Goal: Information Seeking & Learning: Check status

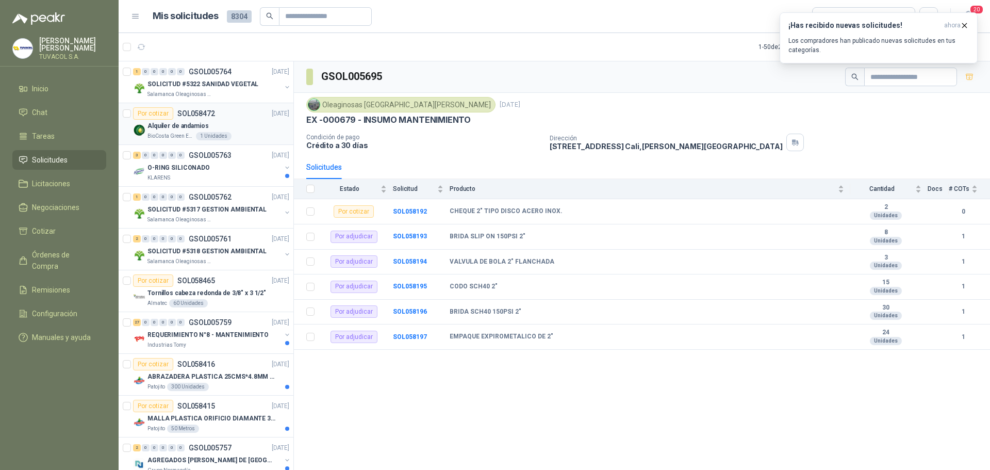
click at [240, 122] on div "Alquiler de andamios" at bounding box center [218, 126] width 142 height 12
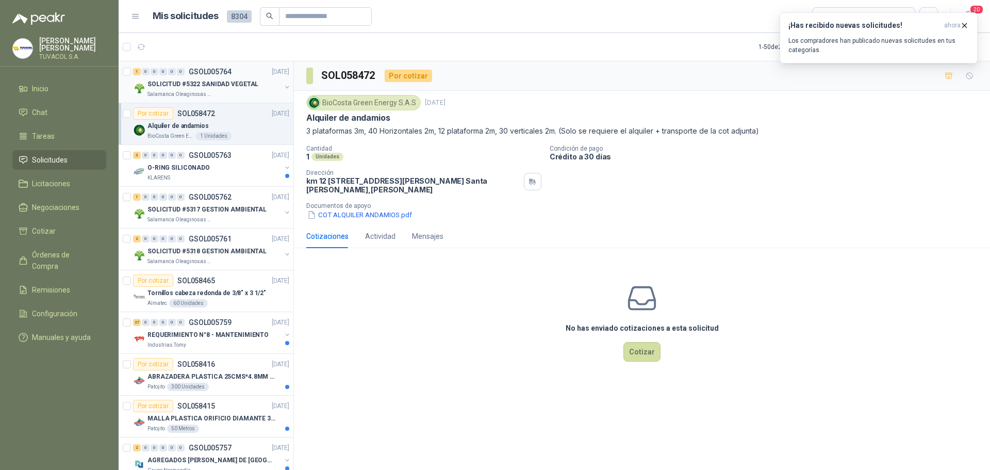
click at [230, 87] on p "SOLICITUD #5322 SANIDAD VEGETAL" at bounding box center [202, 84] width 111 height 10
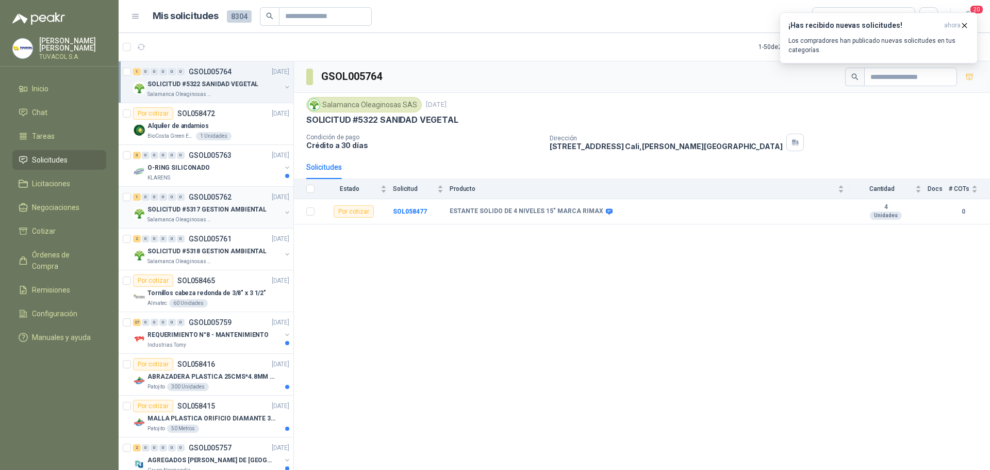
click at [229, 191] on div "1 0 0 0 0 0 GSOL005762 [DATE]" at bounding box center [212, 197] width 158 height 12
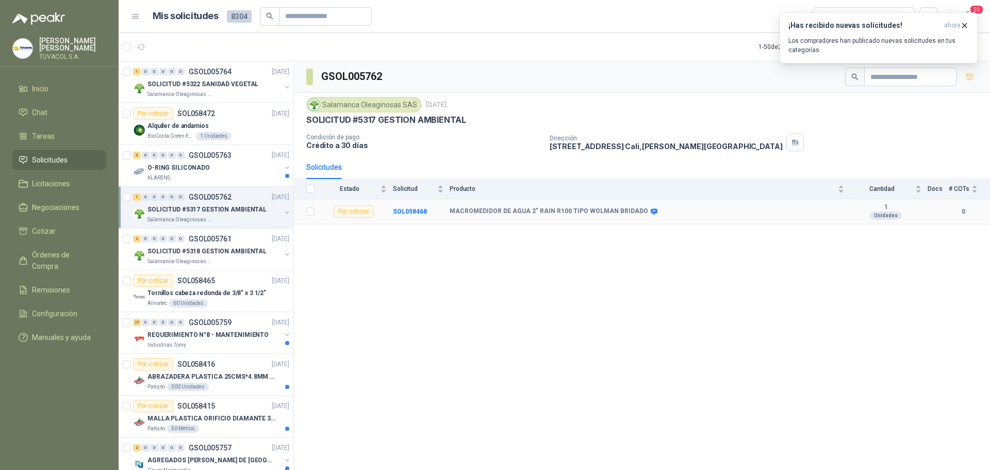
click at [651, 211] on icon at bounding box center [654, 211] width 7 height 6
click at [564, 211] on b "MACROMEDIDOR DE AGUA 2" RAIN R100 TIPO WOLMAN BRIDADO" at bounding box center [549, 211] width 199 height 8
drag, startPoint x: 452, startPoint y: 209, endPoint x: 578, endPoint y: 213, distance: 126.4
click at [578, 213] on b "MACROMEDIDOR DE AGUA 2" RAIN R100 TIPO WOLMAN BRIDADO" at bounding box center [549, 211] width 199 height 8
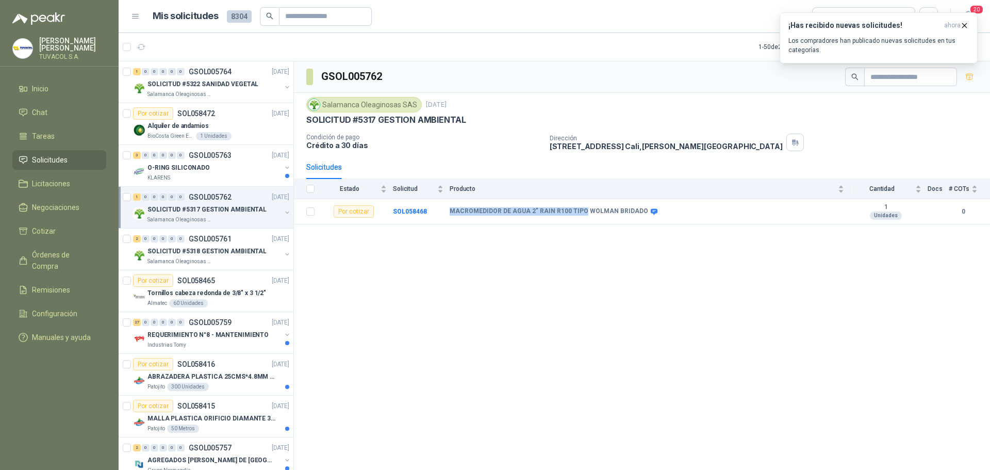
copy b "MACROMEDIDOR DE AGUA 2" RAIN R100 TIPO"
click at [239, 96] on div "Salamanca Oleaginosas SAS" at bounding box center [214, 94] width 134 height 8
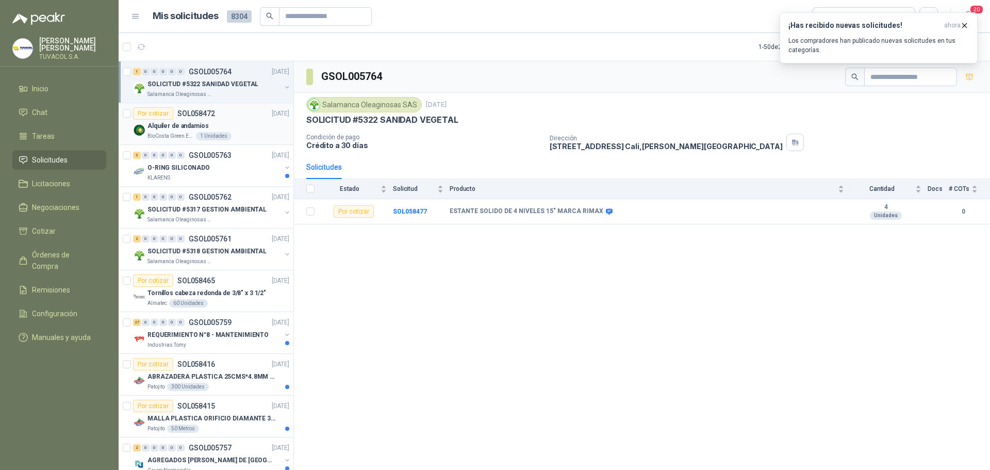
click at [232, 135] on div "BioCosta Green Energy S.A.S 1 Unidades" at bounding box center [218, 136] width 142 height 8
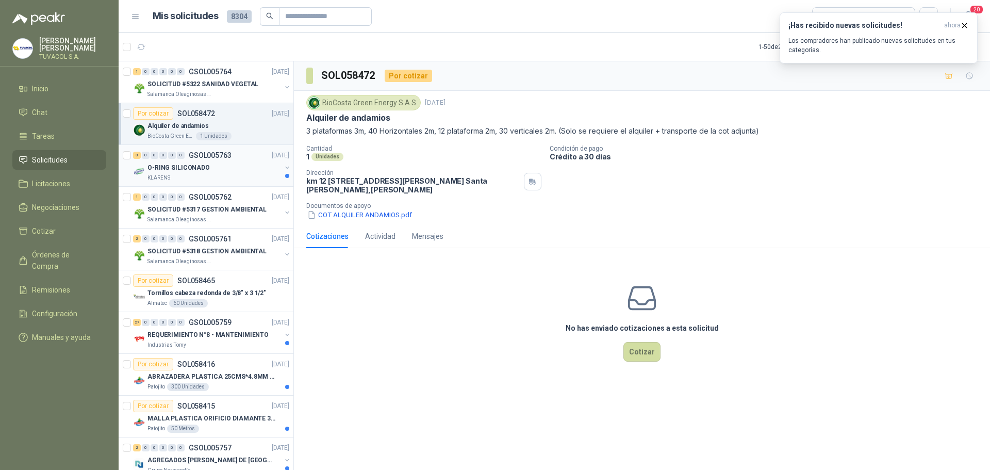
click at [227, 157] on p "GSOL005763" at bounding box center [210, 155] width 43 height 7
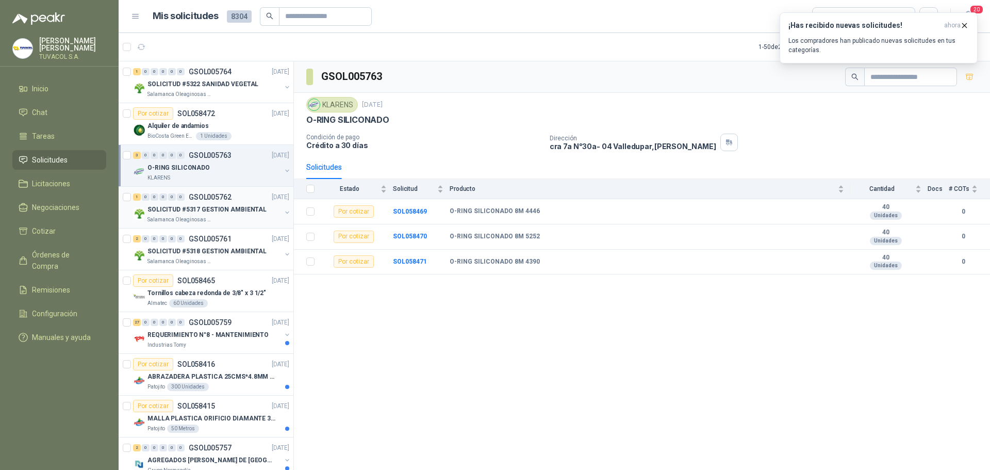
click at [227, 213] on p "SOLICITUD #5317 GESTION AMBIENTAL" at bounding box center [206, 210] width 119 height 10
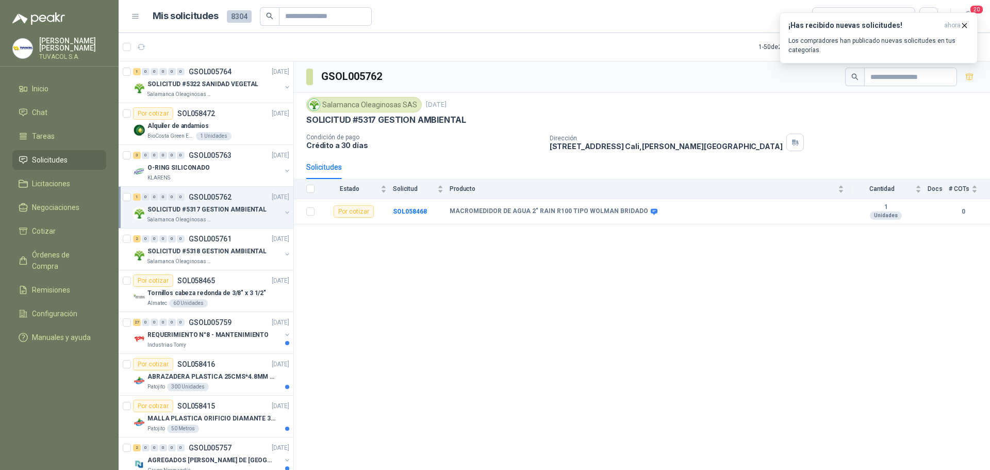
scroll to position [103, 0]
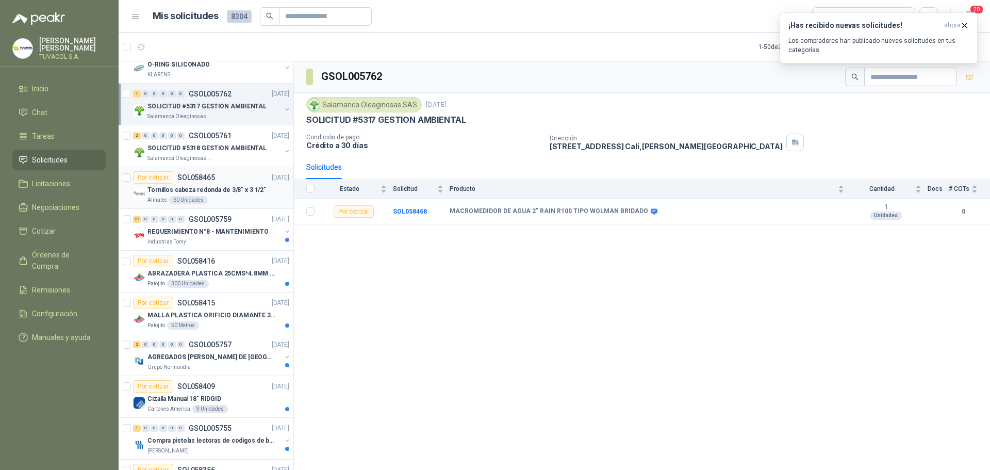
click at [230, 169] on article "Por cotizar SOL058465 [DATE] Tornillos cabeza redonda de 3/8" x 3 1/2" Almatec …" at bounding box center [206, 188] width 175 height 42
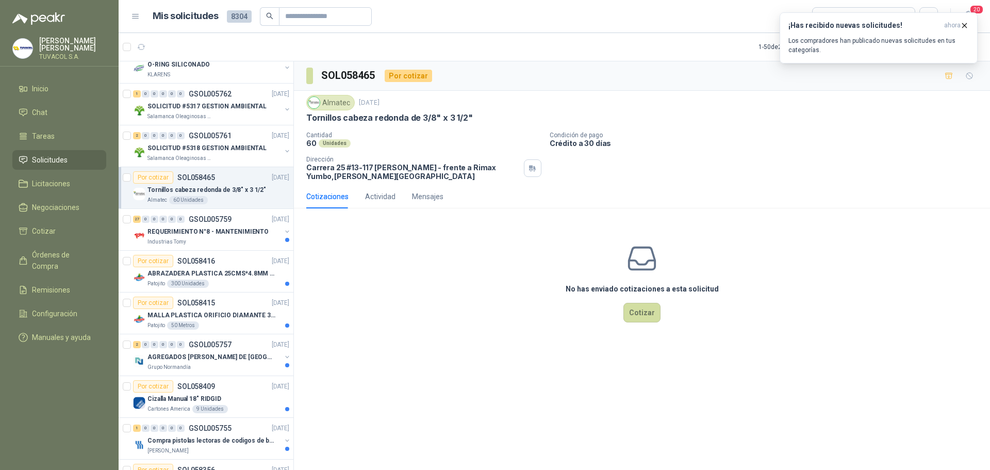
scroll to position [206, 0]
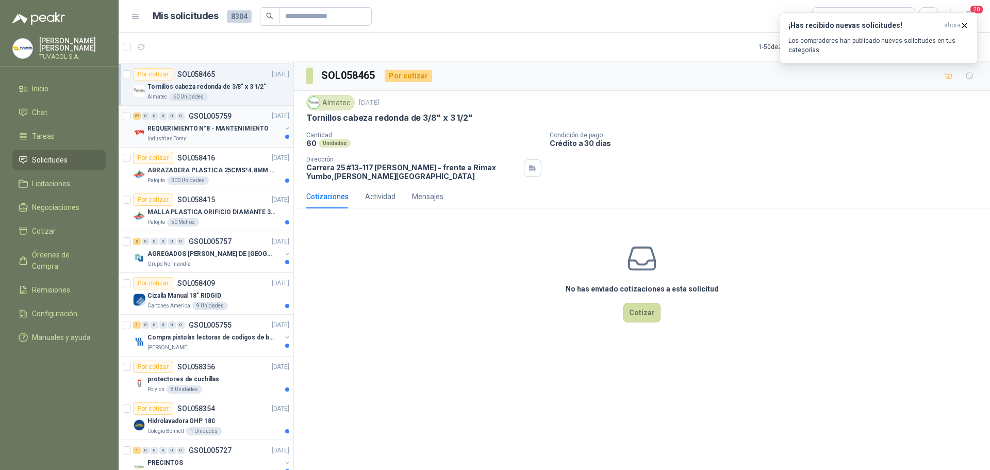
click at [224, 137] on div "Industrias Tomy" at bounding box center [214, 139] width 134 height 8
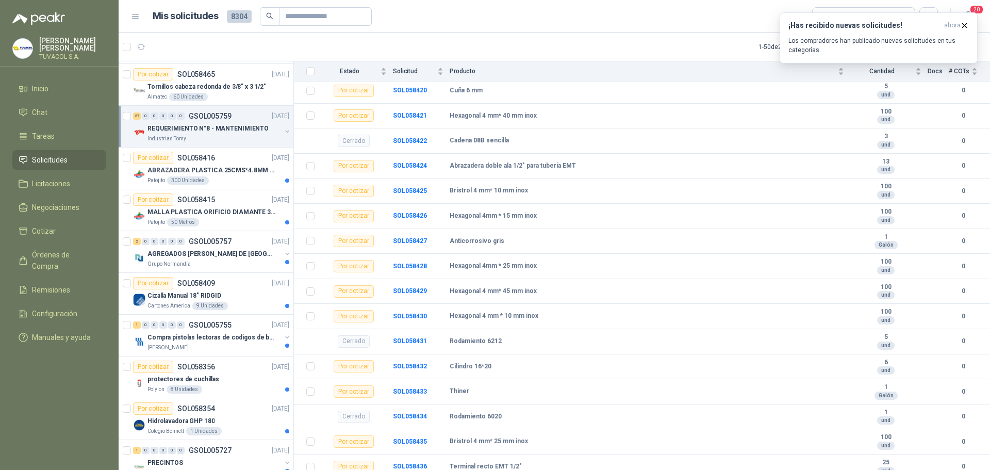
scroll to position [361, 0]
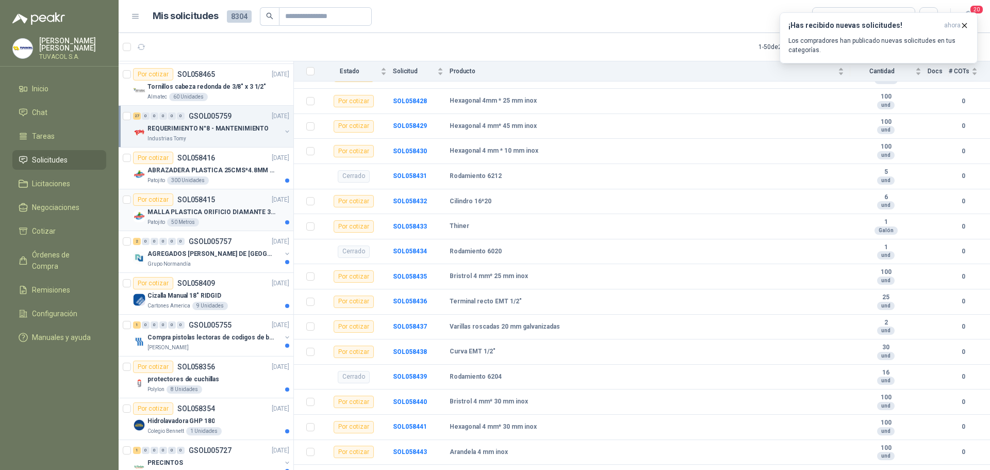
click at [215, 223] on div "Patojito 50 Metros" at bounding box center [218, 222] width 142 height 8
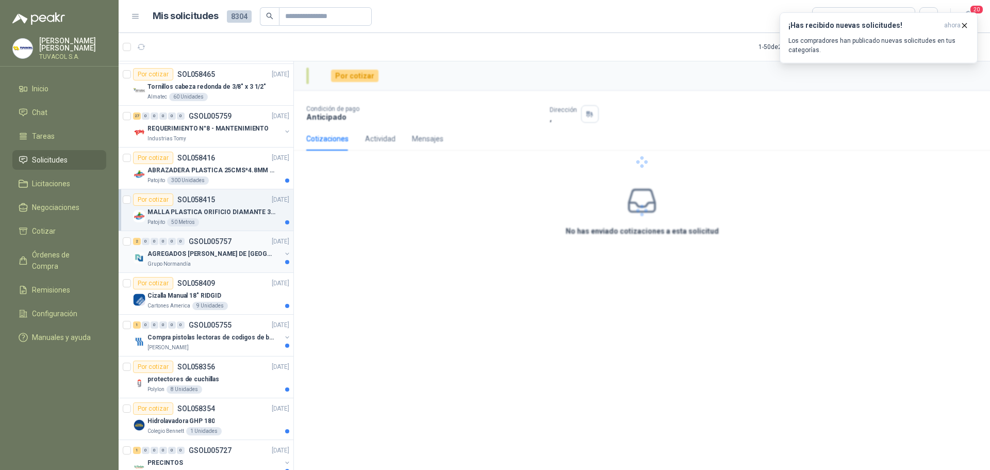
click at [224, 262] on div "Grupo Normandía" at bounding box center [214, 264] width 134 height 8
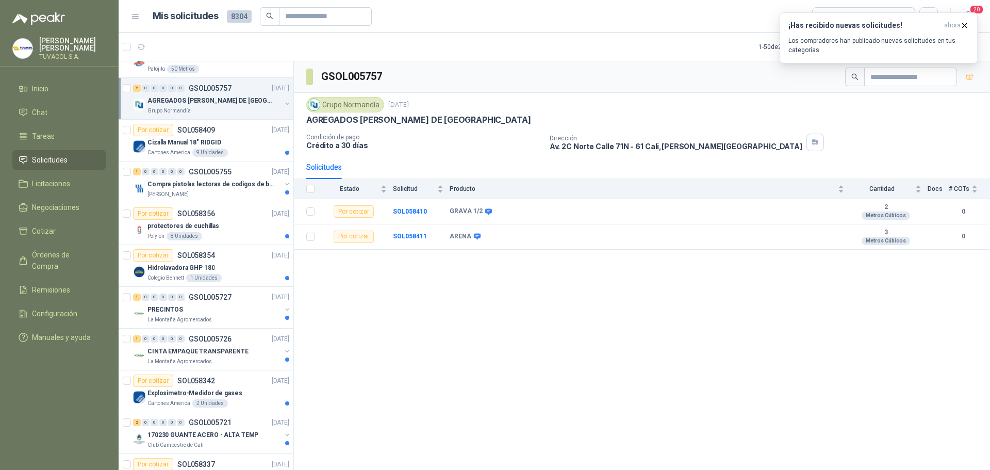
scroll to position [361, 0]
click at [219, 203] on article "Por cotizar SOL058356 [DATE] protectores de cuchillas Polylon 8 Unidades" at bounding box center [206, 223] width 175 height 42
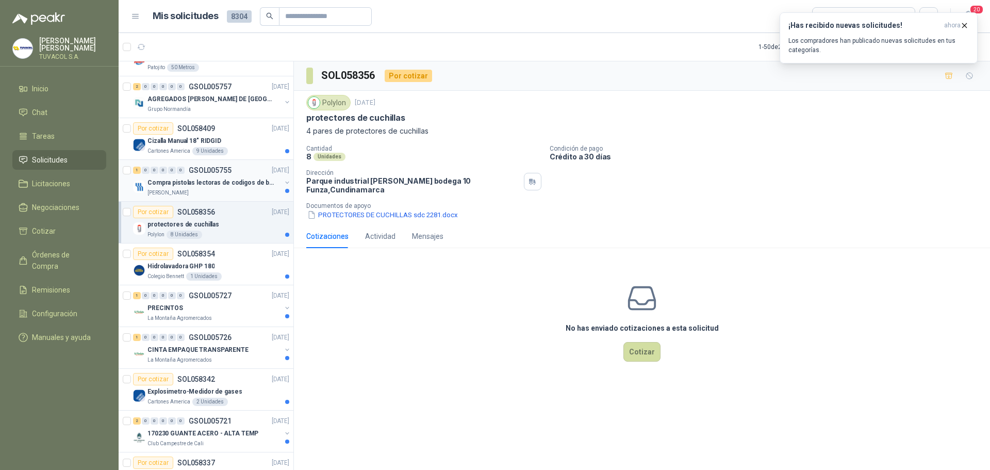
click at [217, 196] on div "[PERSON_NAME]" at bounding box center [214, 193] width 134 height 8
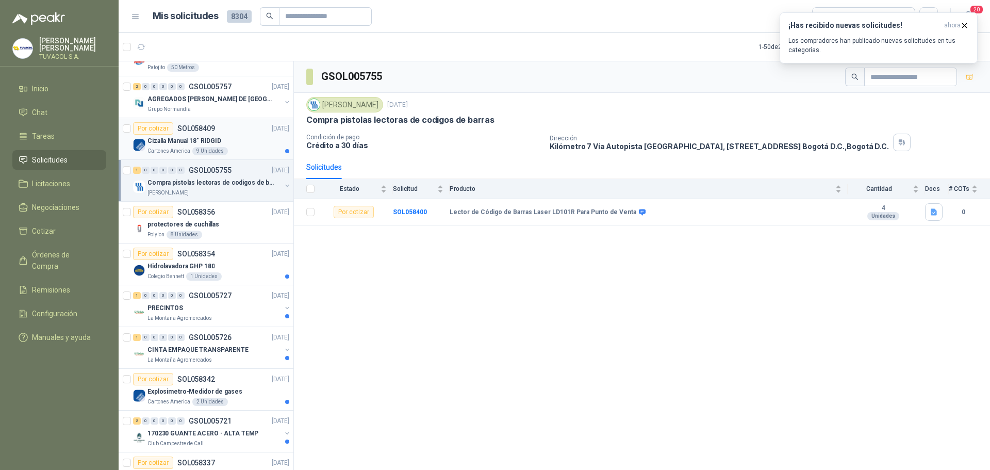
click at [240, 153] on div "Cartones America 9 Unidades" at bounding box center [218, 151] width 142 height 8
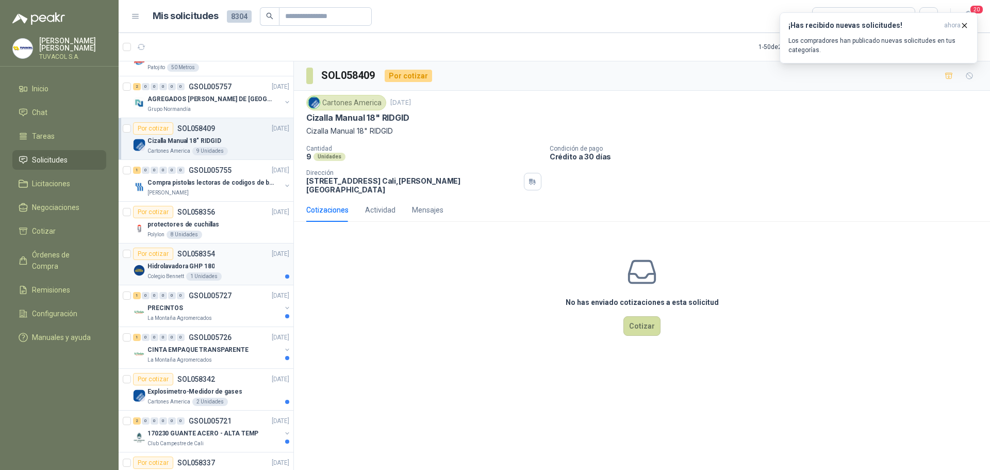
click at [238, 257] on div "Por cotizar SOL058354 [DATE]" at bounding box center [211, 253] width 156 height 12
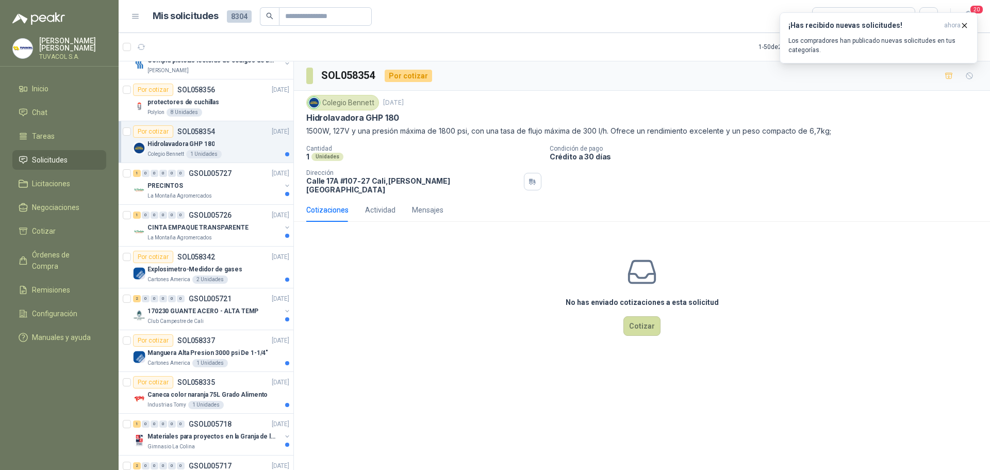
scroll to position [516, 0]
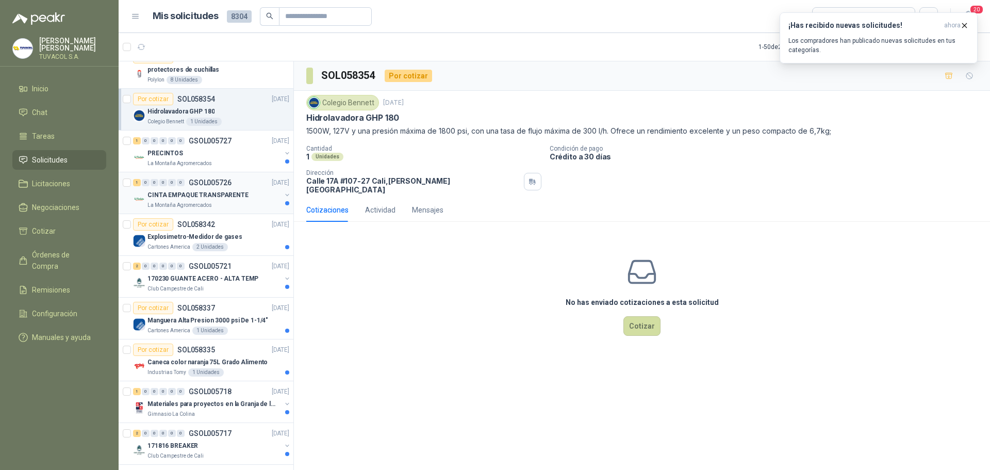
click at [237, 193] on p "CINTA EMPAQUE TRANSPARENTE" at bounding box center [197, 195] width 101 height 10
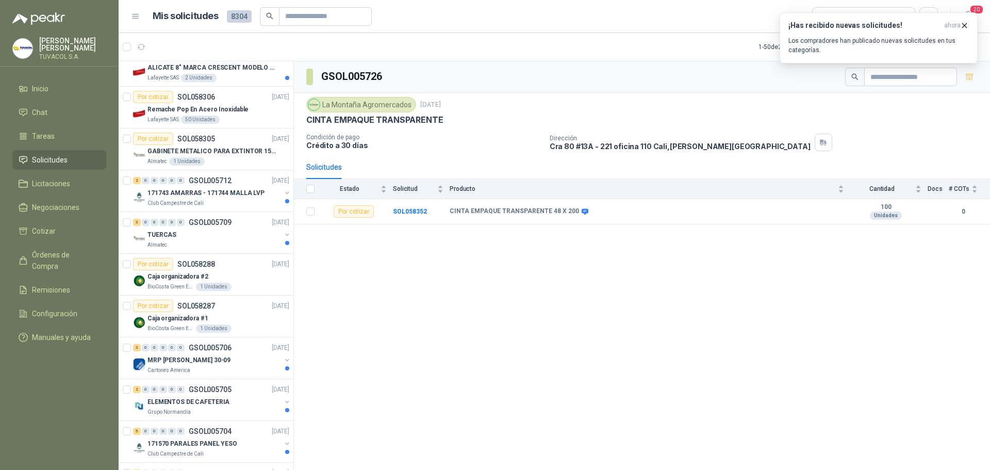
scroll to position [1083, 0]
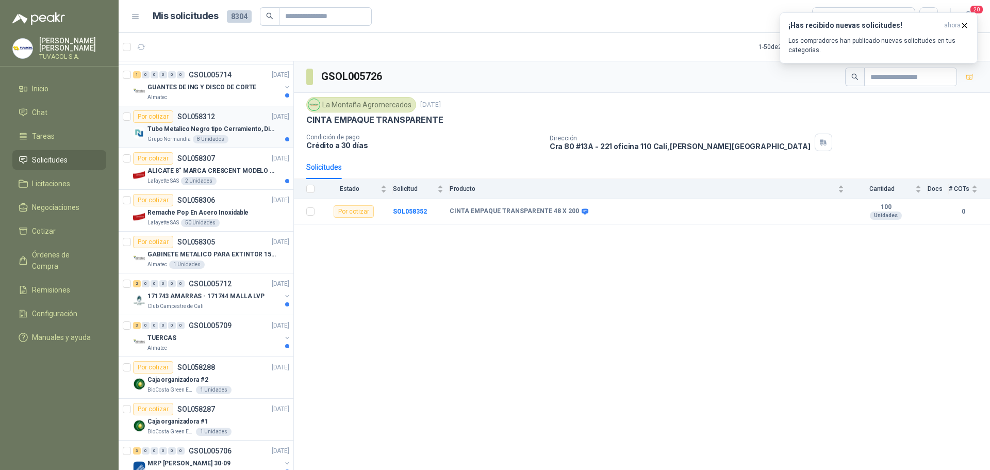
click at [212, 131] on p "Tubo Metalico Negro tipo Cerramiento, Diametro 1-1/2", Espesor 2mm, Longitud 6m" at bounding box center [211, 129] width 128 height 10
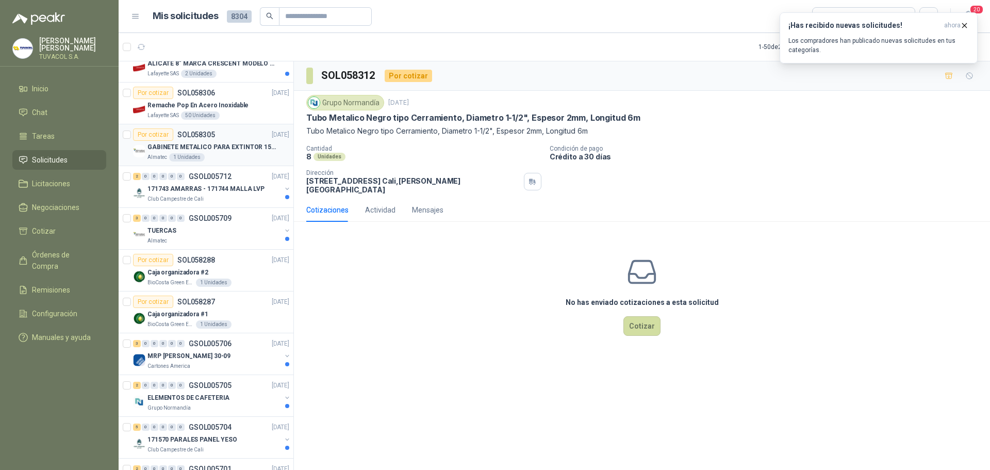
scroll to position [1289, 0]
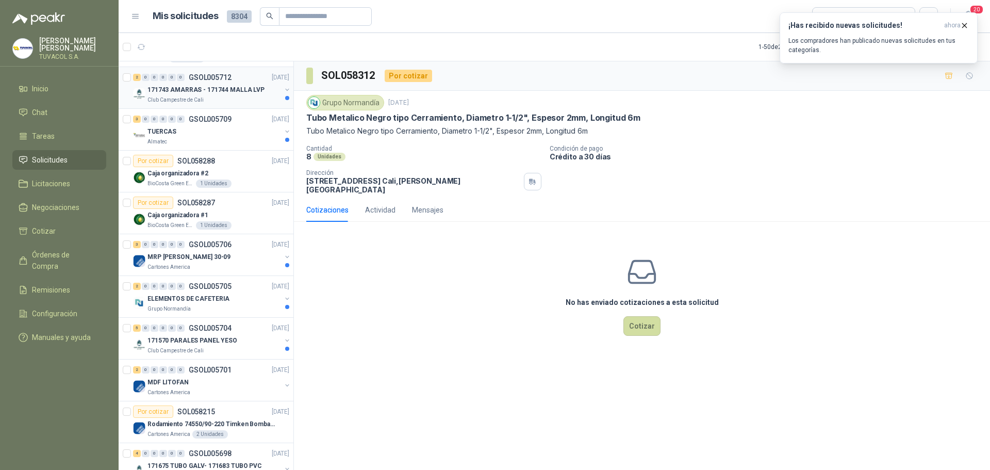
click at [230, 90] on p "171743 AMARRAS - 171744 MALLA LVP" at bounding box center [205, 90] width 117 height 10
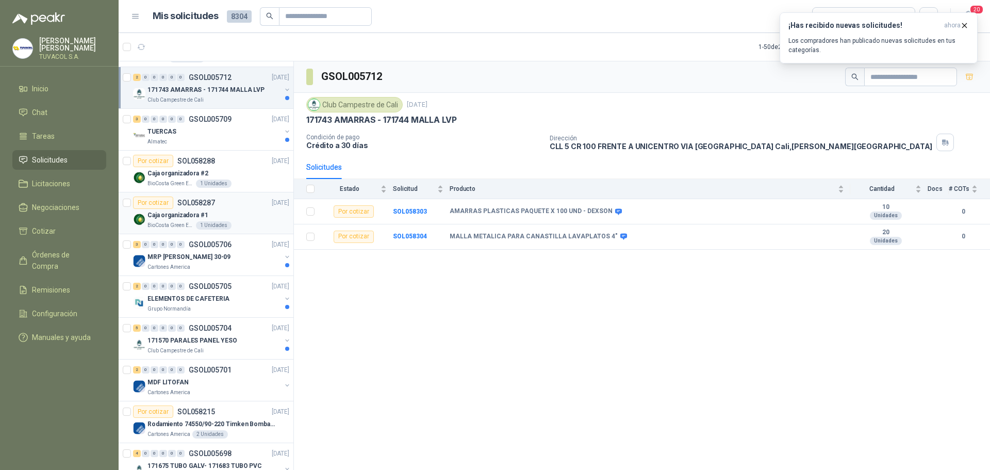
click at [197, 216] on p "Caja organizadora #1" at bounding box center [177, 215] width 61 height 10
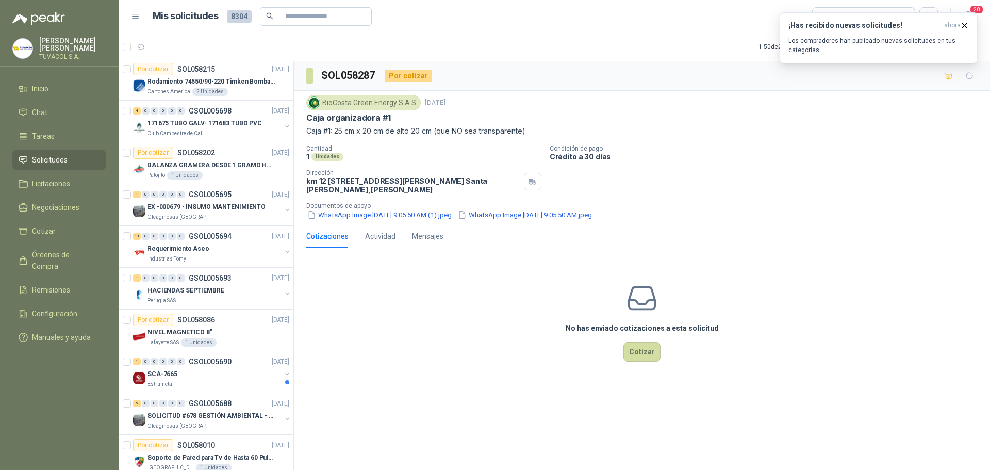
scroll to position [1699, 0]
